Goal: Information Seeking & Learning: Learn about a topic

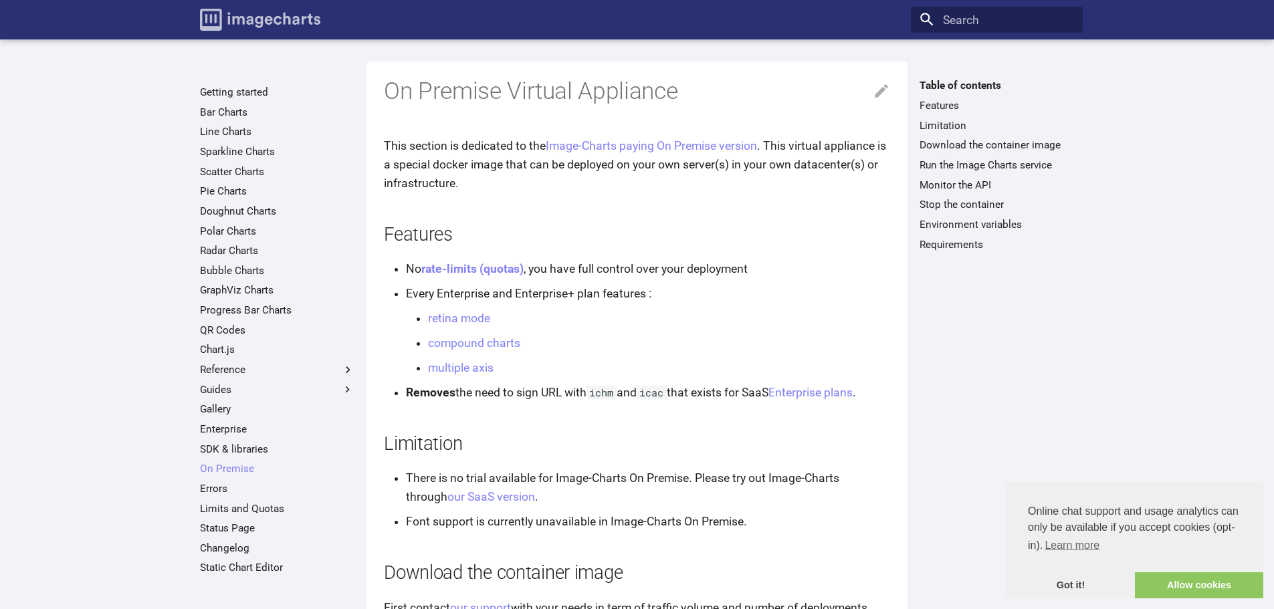
click at [294, 23] on img "Image-Charts documentation" at bounding box center [260, 20] width 120 height 22
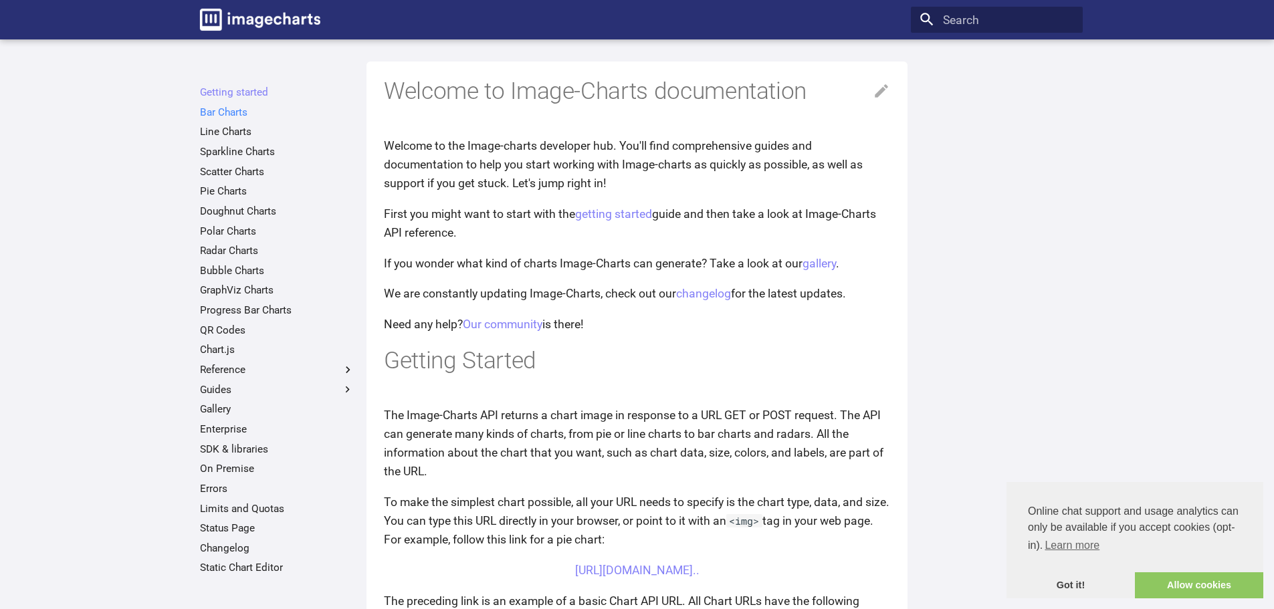
click at [222, 109] on link "Bar Charts" at bounding box center [277, 112] width 154 height 13
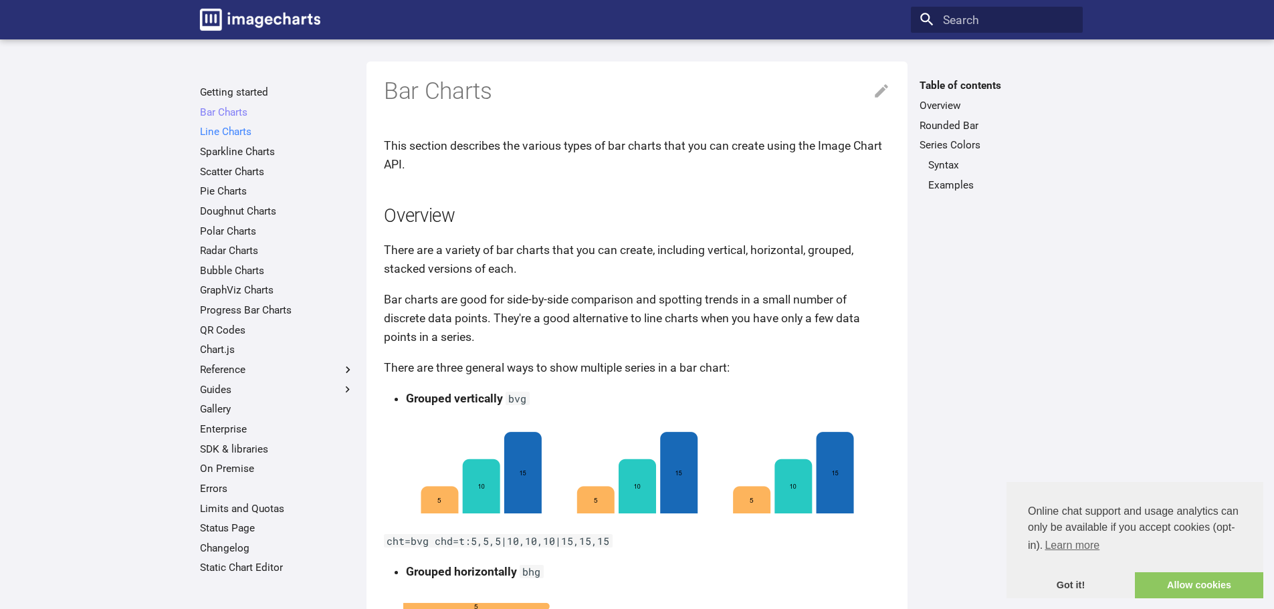
click at [239, 127] on link "Line Charts" at bounding box center [277, 131] width 154 height 13
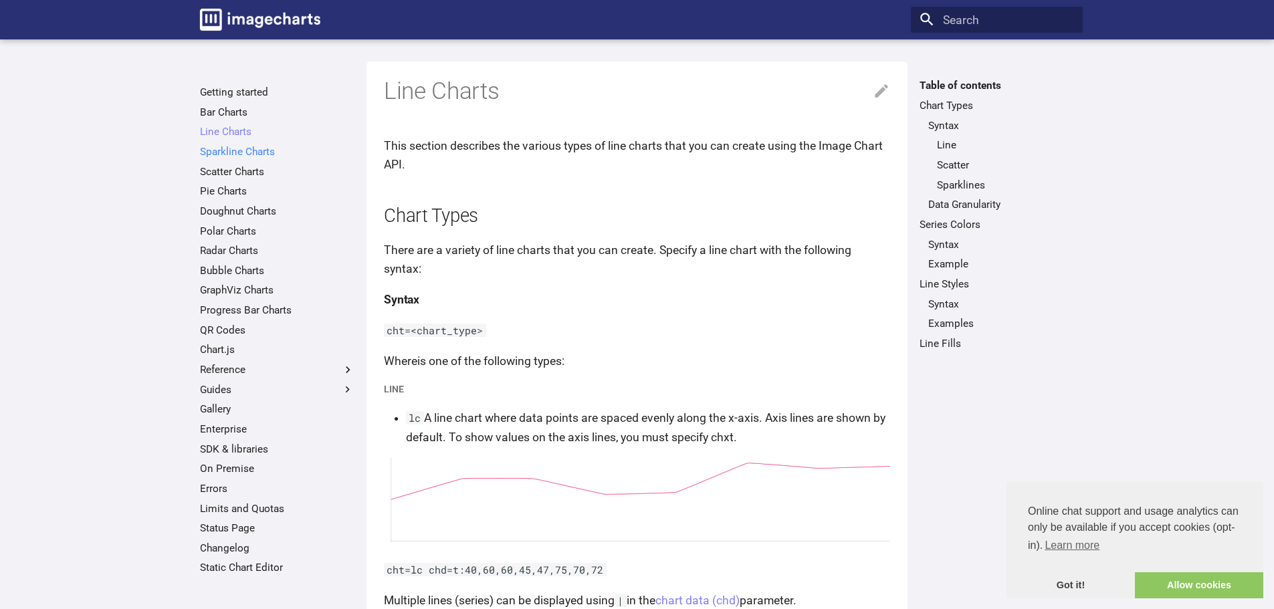
click at [233, 152] on link "Sparkline Charts" at bounding box center [277, 151] width 154 height 13
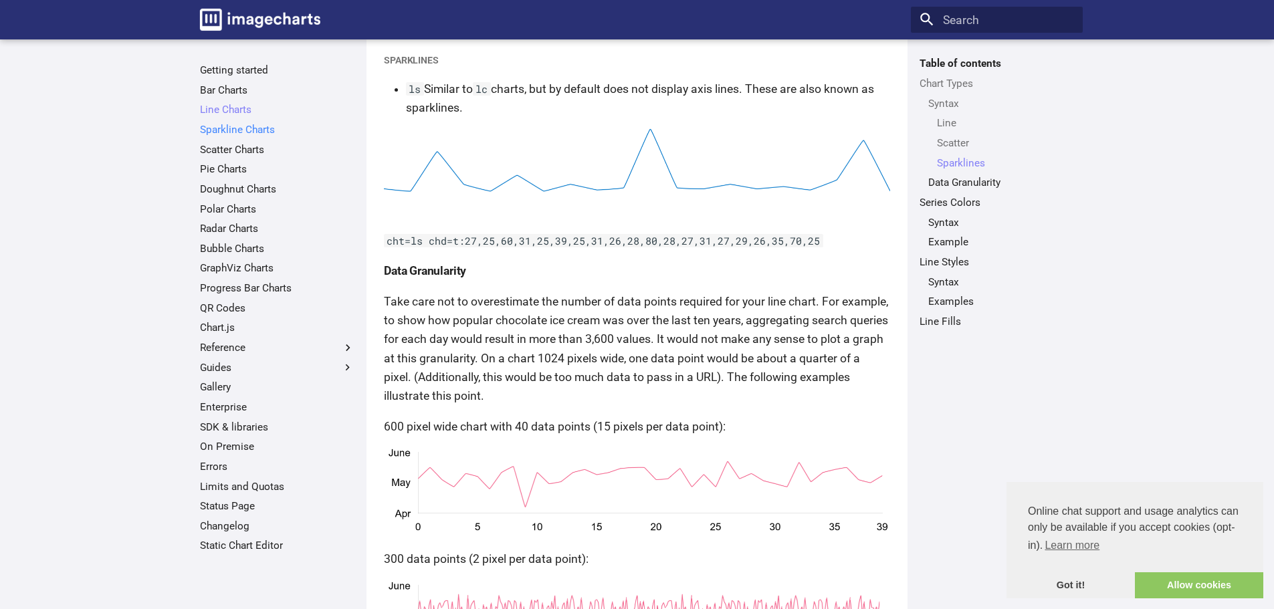
click at [257, 133] on link "Sparkline Charts" at bounding box center [277, 129] width 154 height 13
click at [252, 145] on link "Scatter Charts" at bounding box center [277, 149] width 154 height 13
